Goal: Navigation & Orientation: Find specific page/section

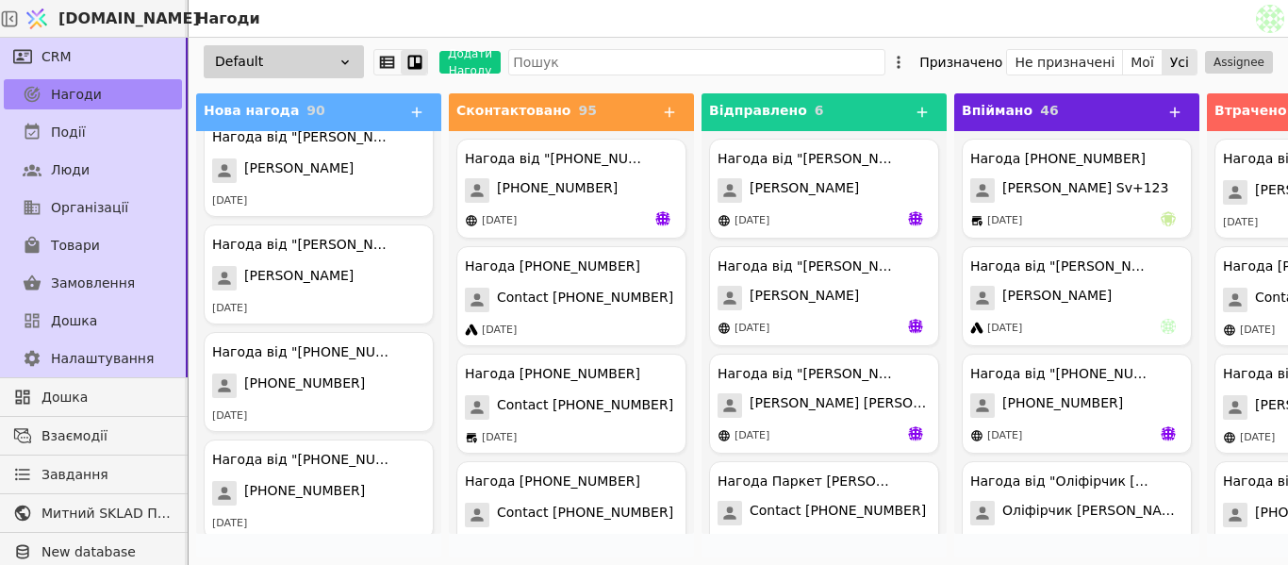
scroll to position [9279, 0]
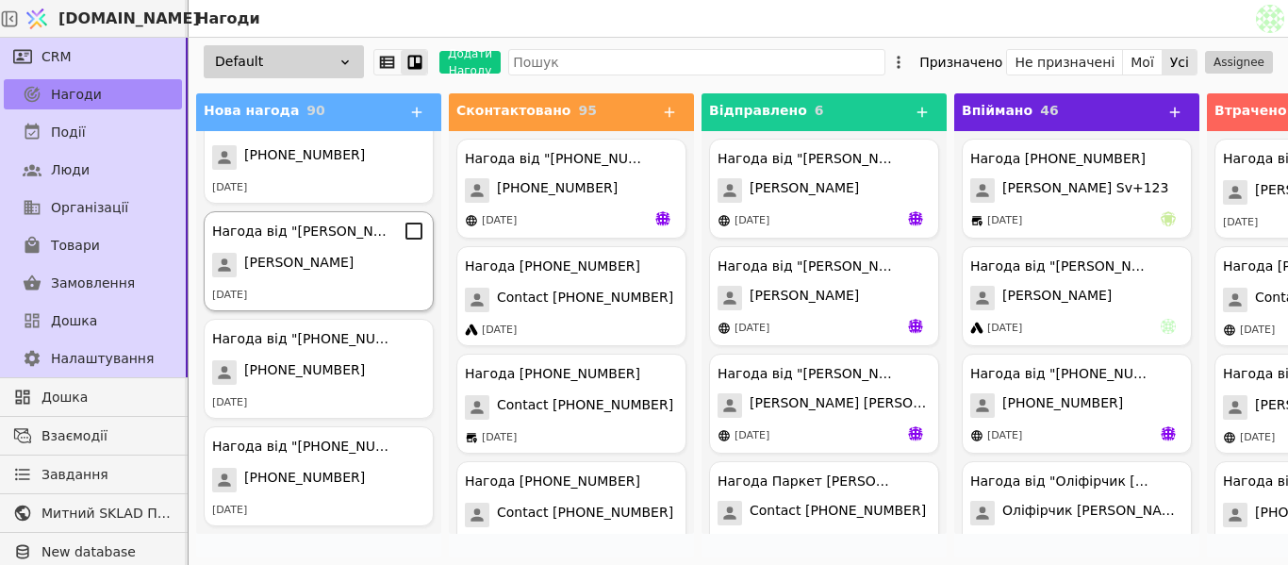
click at [282, 285] on div "Нагода від "[PERSON_NAME]" [PERSON_NAME] [DATE]" at bounding box center [319, 261] width 230 height 100
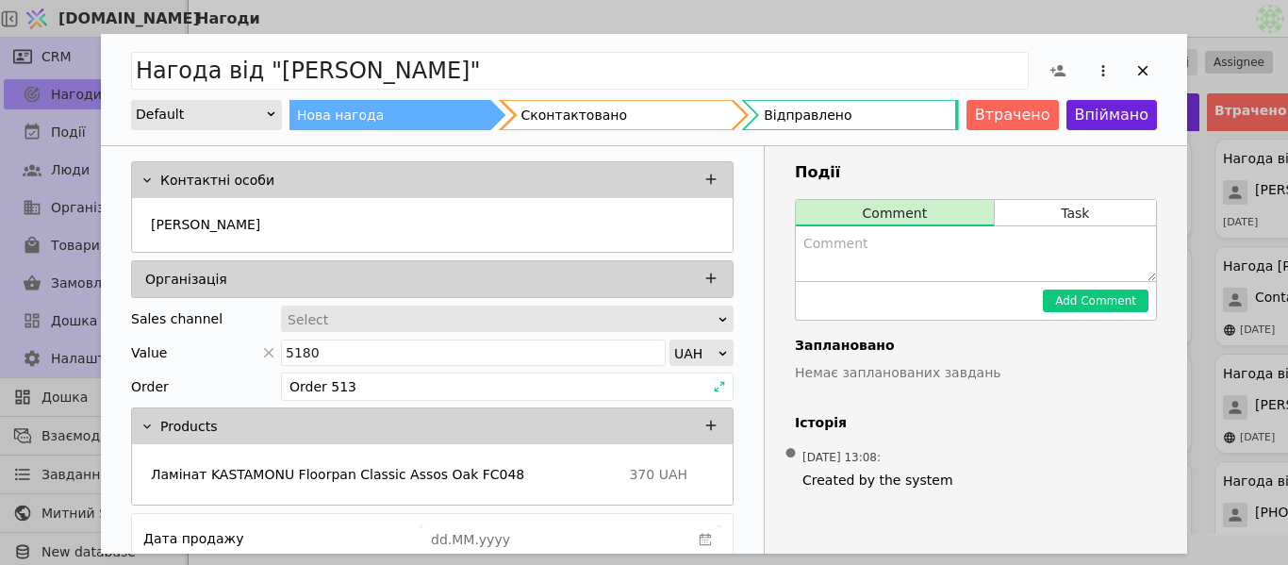
click at [565, 37] on div "Нагода від "[PERSON_NAME]" Default Нова нагода Сконтактовано Відправлено Втраче…" at bounding box center [644, 89] width 1086 height 111
click at [566, 22] on div "Нагода від "[PERSON_NAME]" Default Нова нагода Сконтактовано Відправлено Втраче…" at bounding box center [644, 282] width 1288 height 565
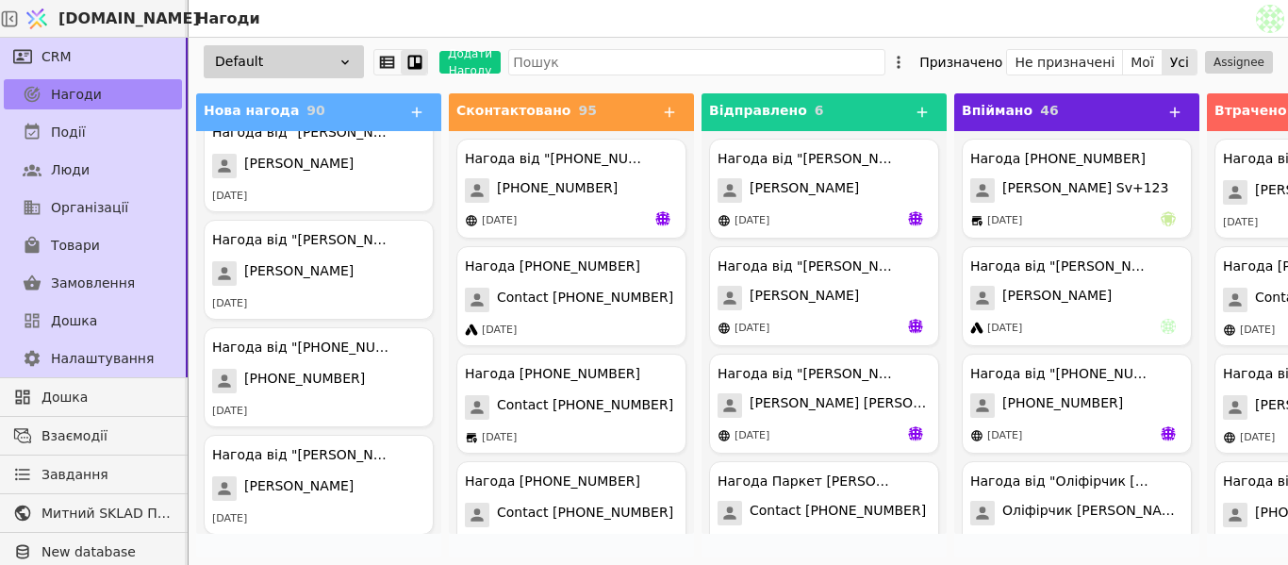
scroll to position [9279, 0]
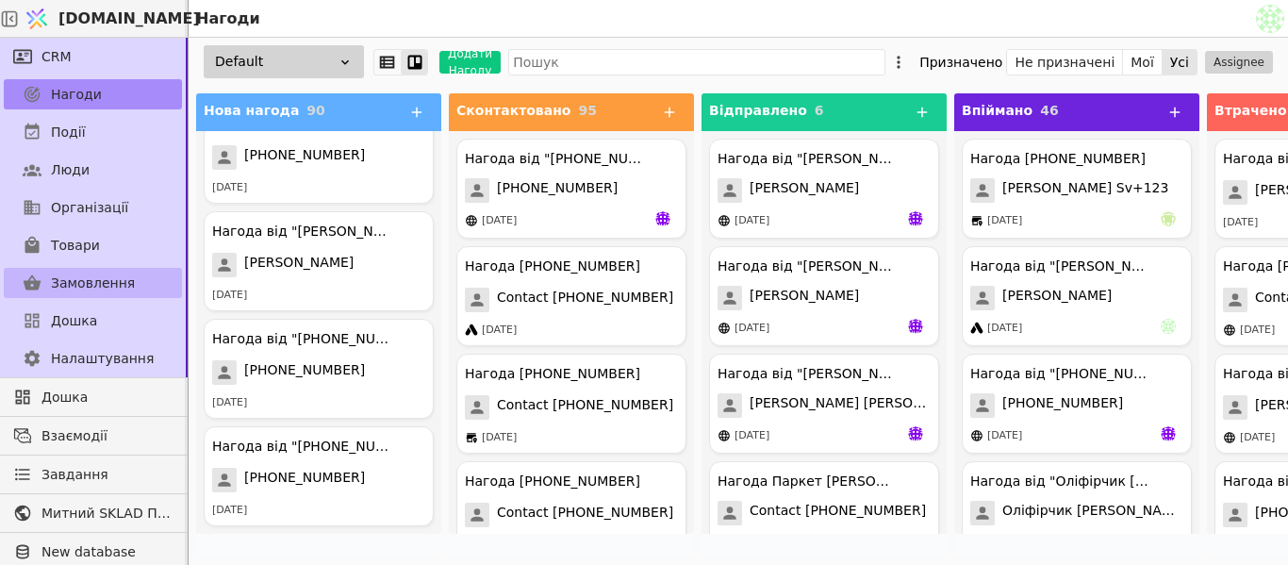
click at [86, 289] on span "Замовлення" at bounding box center [93, 283] width 84 height 20
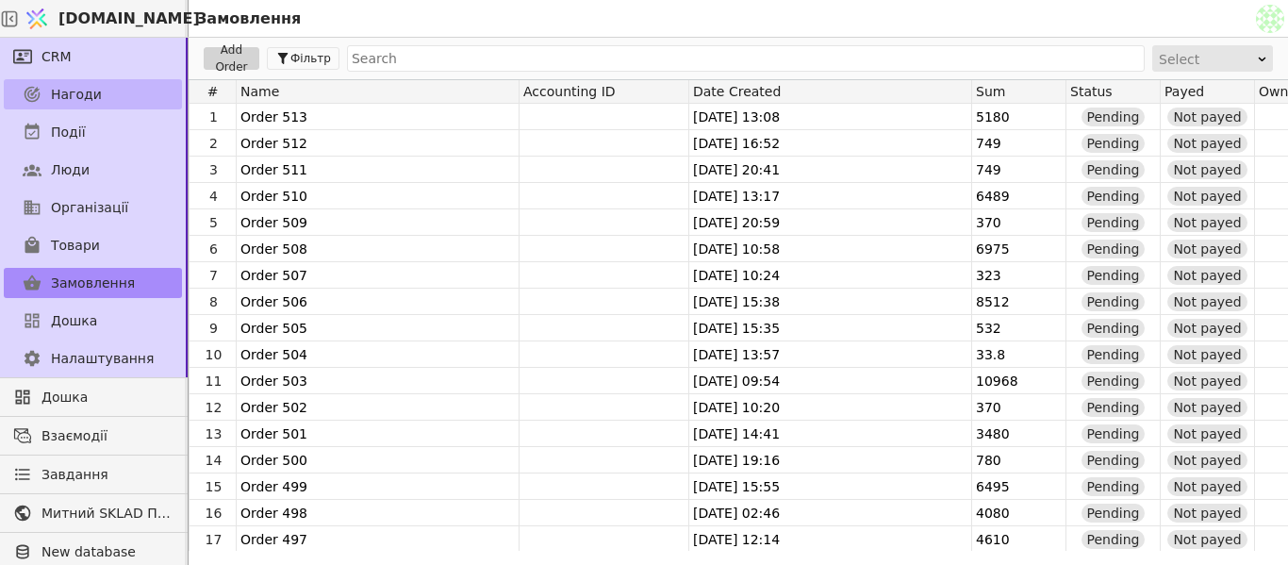
click at [121, 90] on link "Нагоди" at bounding box center [93, 94] width 178 height 30
